Goal: Check status: Check status

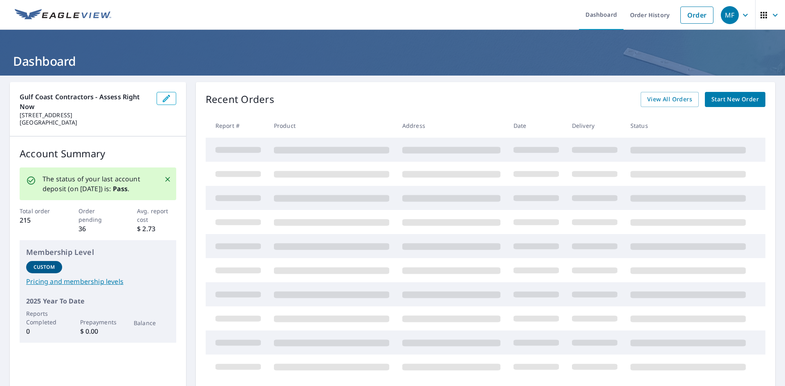
click at [760, 18] on icon "button" at bounding box center [763, 15] width 7 height 7
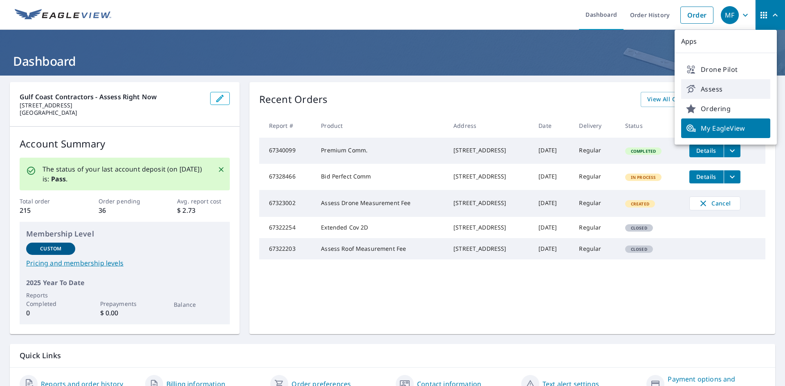
click at [705, 96] on link "Assess" at bounding box center [725, 89] width 89 height 20
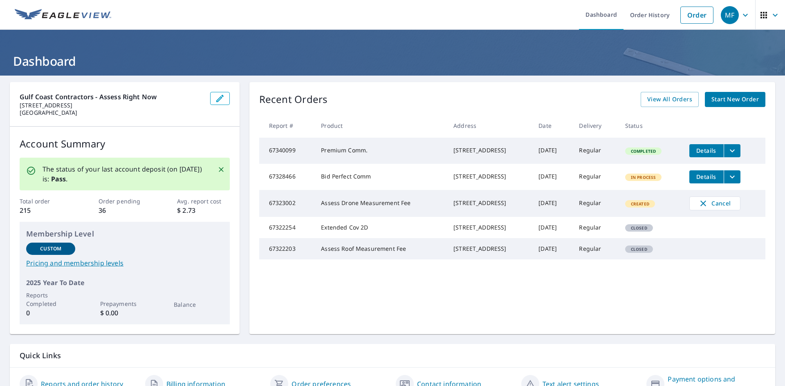
click at [735, 152] on button "filesDropdownBtn-67340099" at bounding box center [731, 150] width 17 height 13
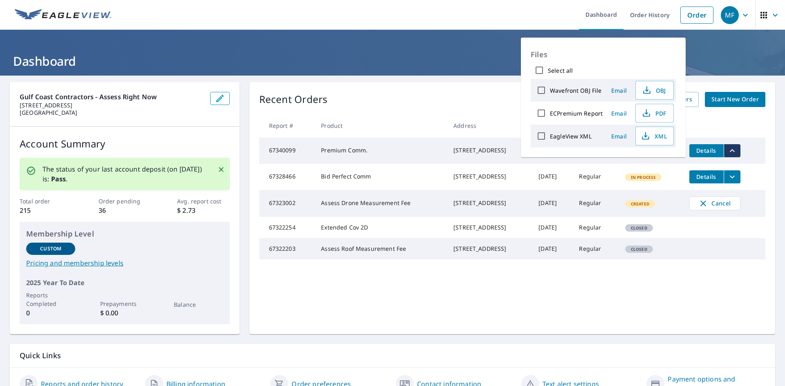
click at [735, 152] on button "filesDropdownBtn-67340099" at bounding box center [731, 150] width 17 height 13
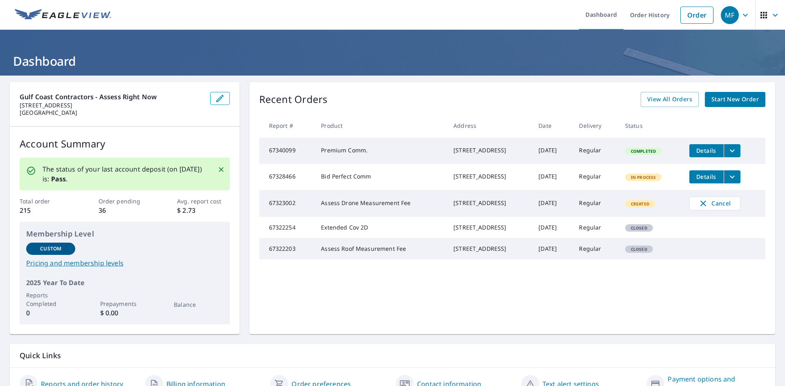
click at [735, 172] on td "Details" at bounding box center [724, 177] width 83 height 26
click at [732, 181] on icon "filesDropdownBtn-67328466" at bounding box center [732, 177] width 10 height 10
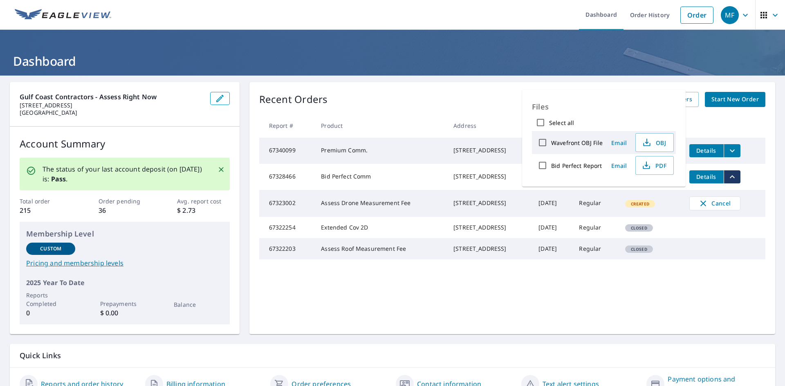
click at [732, 181] on icon "filesDropdownBtn-67328466" at bounding box center [732, 177] width 10 height 10
